Goal: Transaction & Acquisition: Purchase product/service

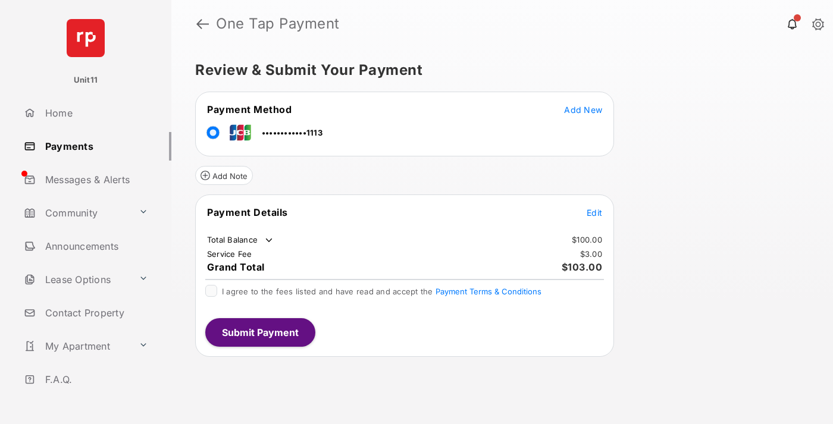
click at [595, 212] on span "Edit" at bounding box center [594, 213] width 15 height 10
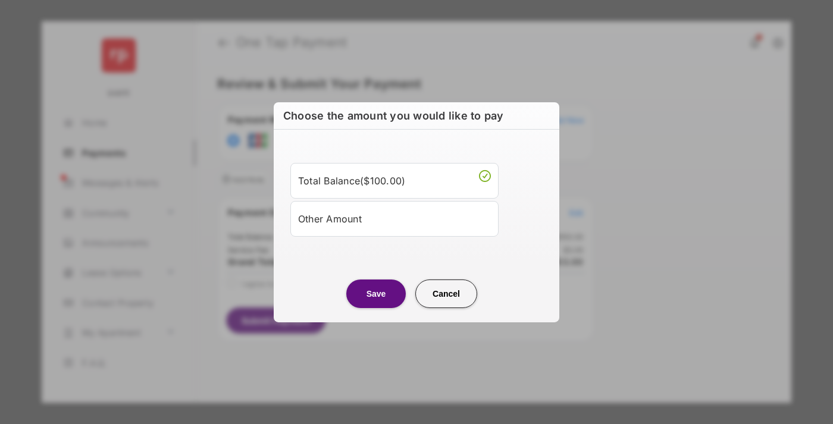
click at [395, 218] on div "Other Amount" at bounding box center [394, 218] width 193 height 20
type input "****"
click at [376, 308] on button "Save" at bounding box center [376, 293] width 60 height 29
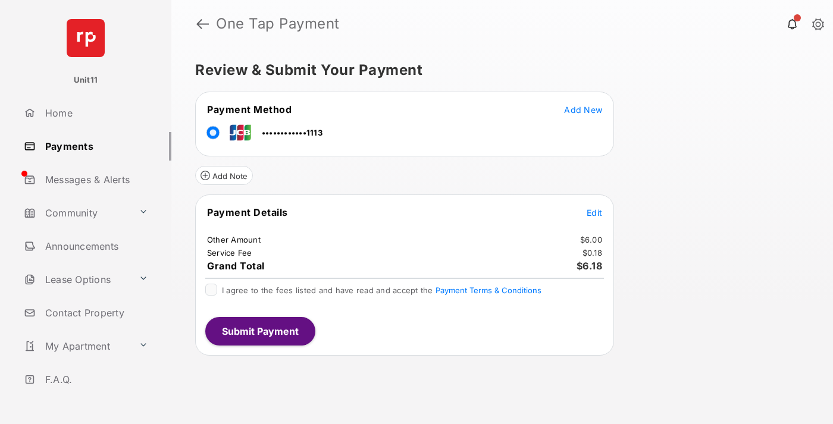
click at [595, 212] on span "Edit" at bounding box center [594, 213] width 15 height 10
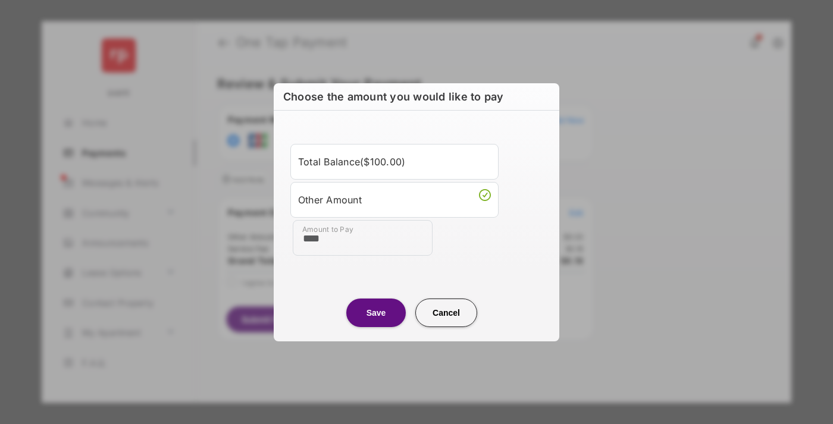
click at [376, 312] on button "Save" at bounding box center [376, 312] width 60 height 29
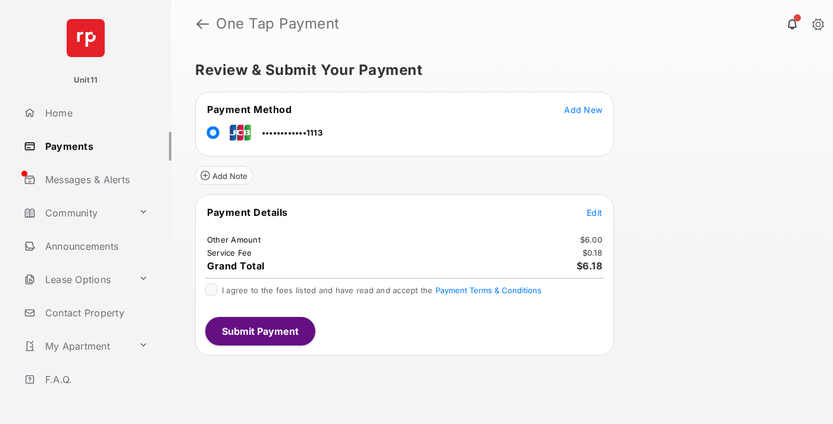
click at [259, 331] on button "Submit Payment" at bounding box center [260, 331] width 110 height 29
